Goal: Communication & Community: Answer question/provide support

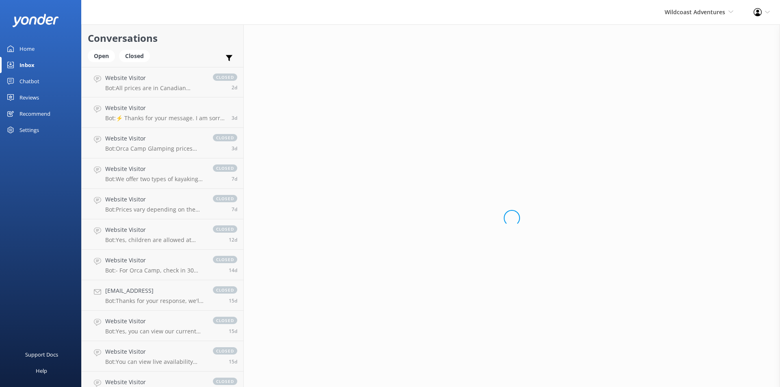
click at [468, 274] on div "Loading.." at bounding box center [512, 217] width 536 height 387
